Goal: Transaction & Acquisition: Purchase product/service

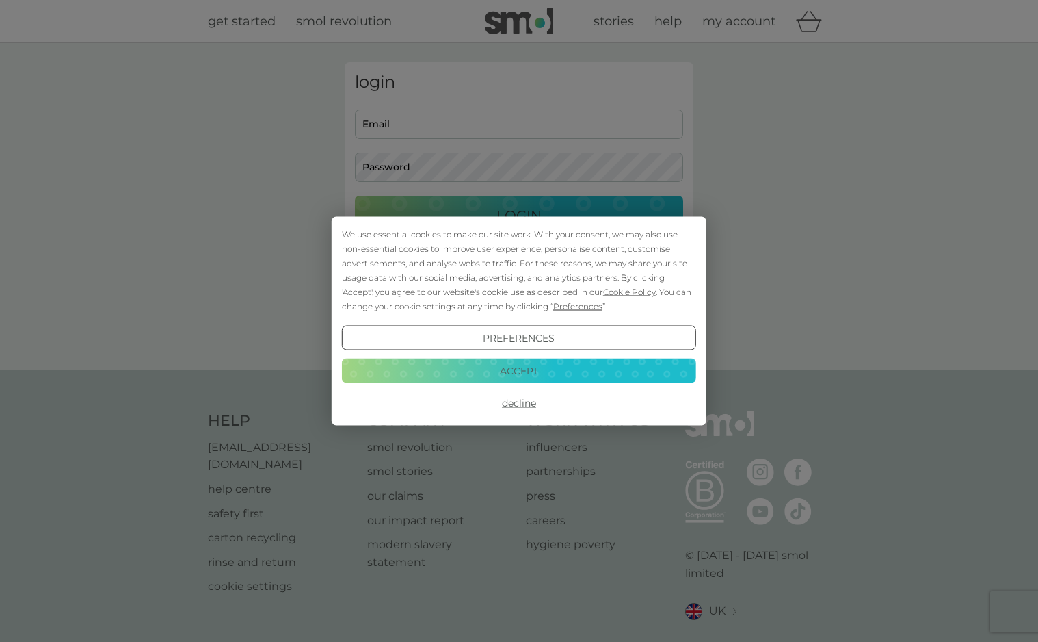
click at [516, 367] on button "Accept" at bounding box center [519, 370] width 354 height 25
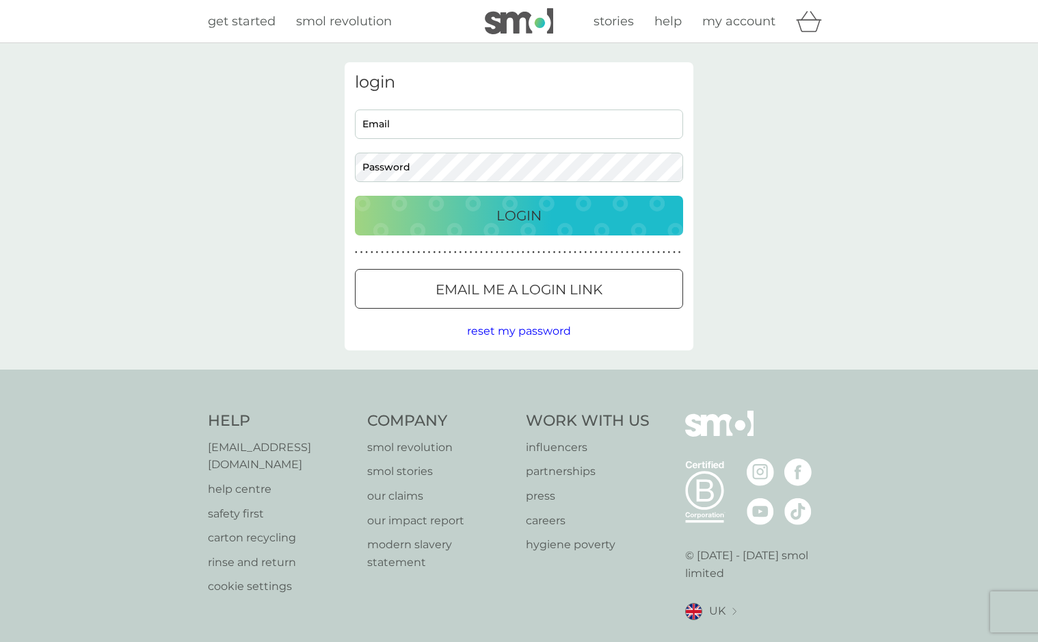
click at [449, 118] on input "Email" at bounding box center [519, 123] width 328 height 29
type input "mariana.zanchetta@gmail.com"
click at [355, 196] on button "Login" at bounding box center [519, 216] width 328 height 40
